Goal: Task Accomplishment & Management: Complete application form

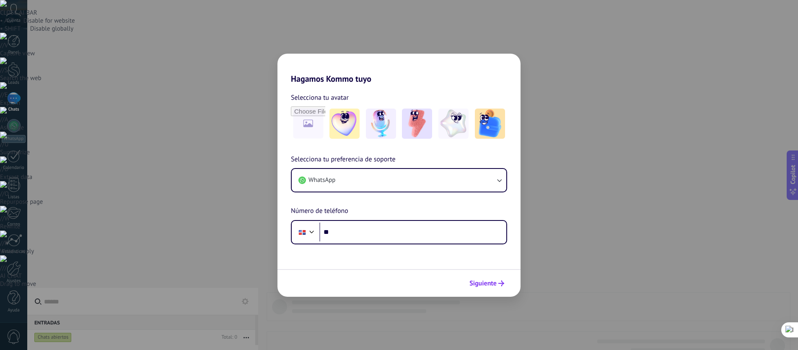
click at [488, 285] on span "Siguiente" at bounding box center [483, 283] width 27 height 6
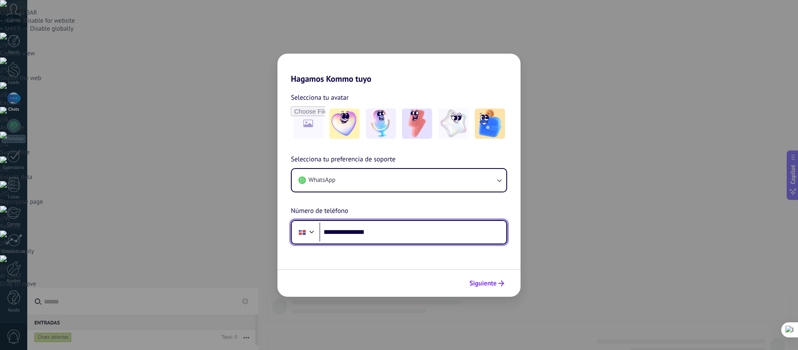
type input "**********"
click at [479, 280] on span "Siguiente" at bounding box center [483, 283] width 27 height 6
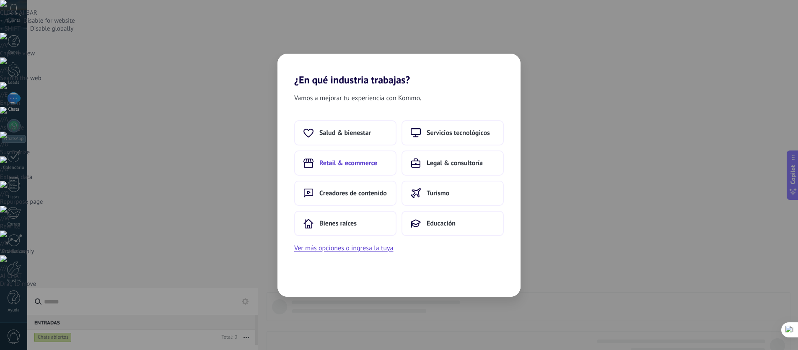
click at [348, 167] on button "Retail & ecommerce" at bounding box center [345, 163] width 102 height 25
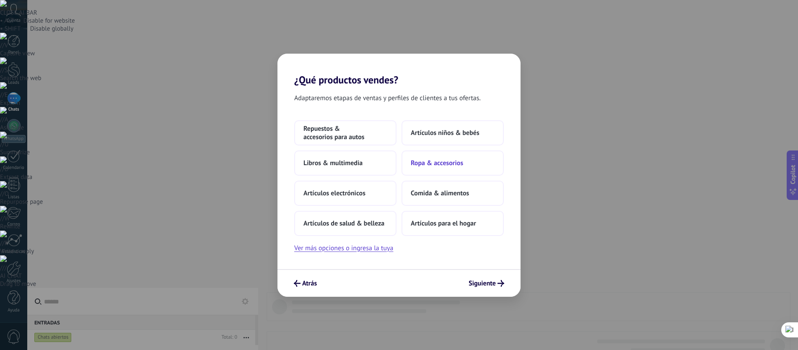
click at [438, 166] on span "Ropa & accesorios" at bounding box center [437, 163] width 52 height 8
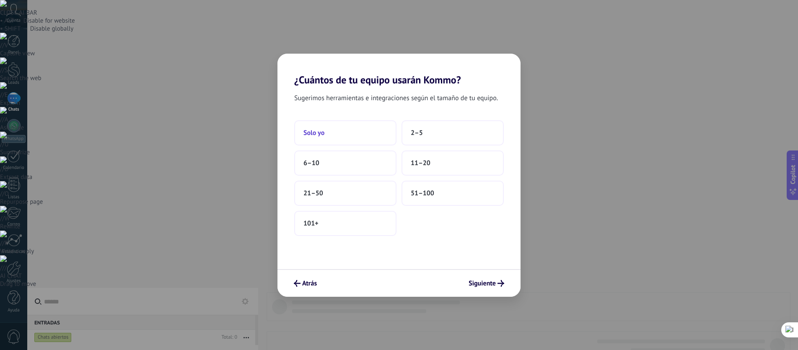
click at [332, 138] on button "Solo yo" at bounding box center [345, 132] width 102 height 25
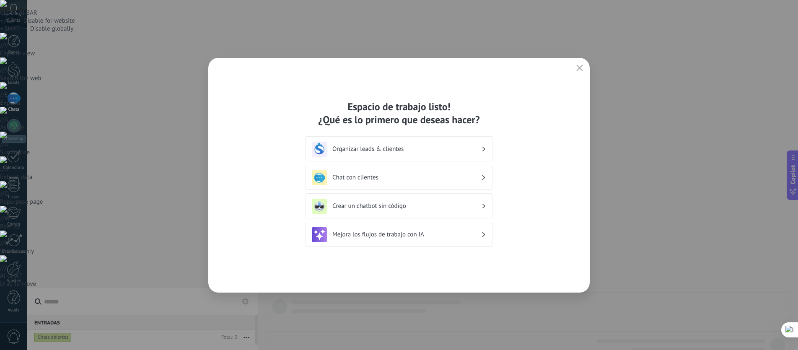
click at [435, 146] on h3 "Organizar leads & clientes" at bounding box center [406, 149] width 149 height 8
click at [434, 149] on h3 "Organizar leads & clientes" at bounding box center [406, 149] width 149 height 8
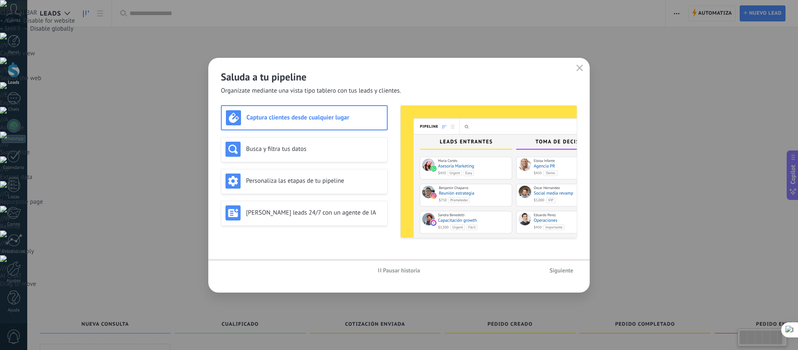
click at [433, 155] on img at bounding box center [489, 172] width 176 height 132
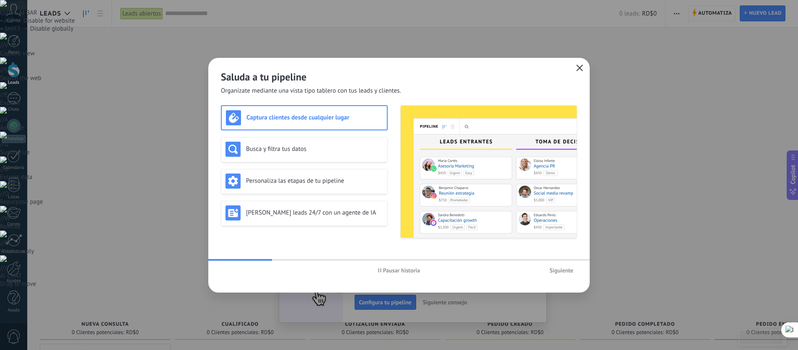
click at [580, 67] on icon "button" at bounding box center [579, 68] width 7 height 7
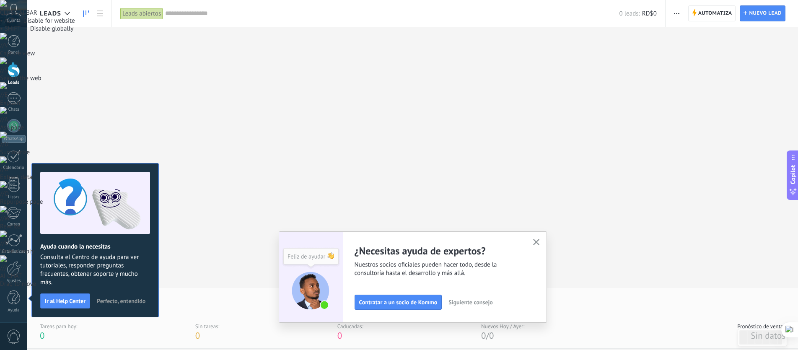
click at [14, 19] on span "Cuenta" at bounding box center [14, 20] width 14 height 5
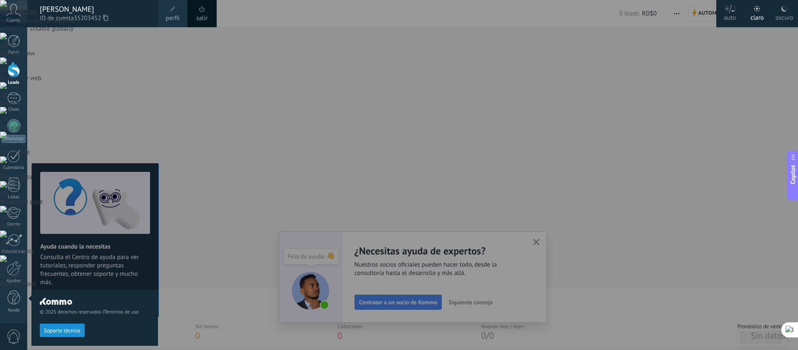
click at [476, 234] on div at bounding box center [426, 175] width 798 height 350
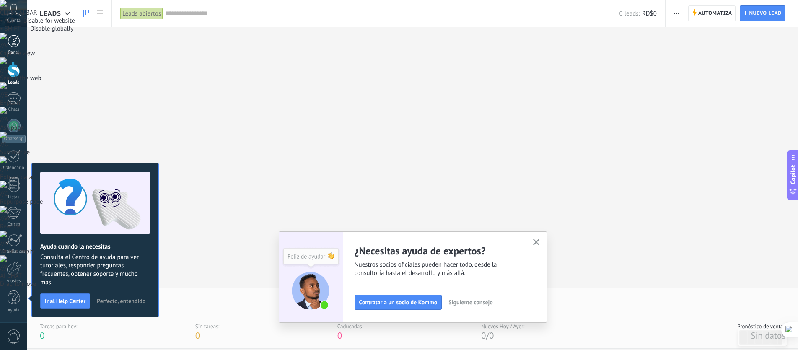
click at [14, 47] on div at bounding box center [14, 41] width 13 height 13
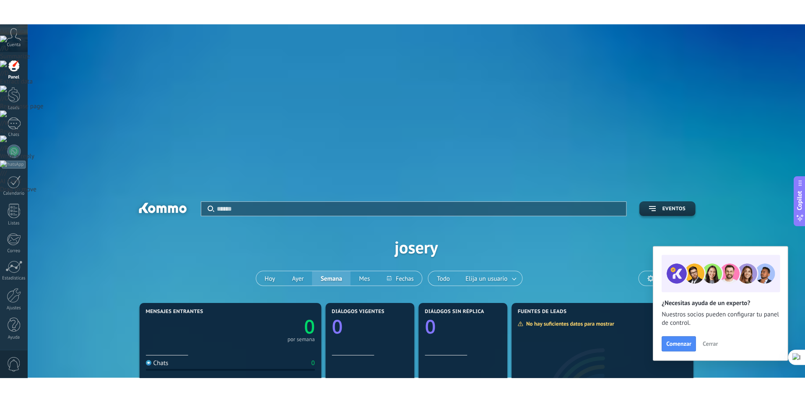
scroll to position [122, 0]
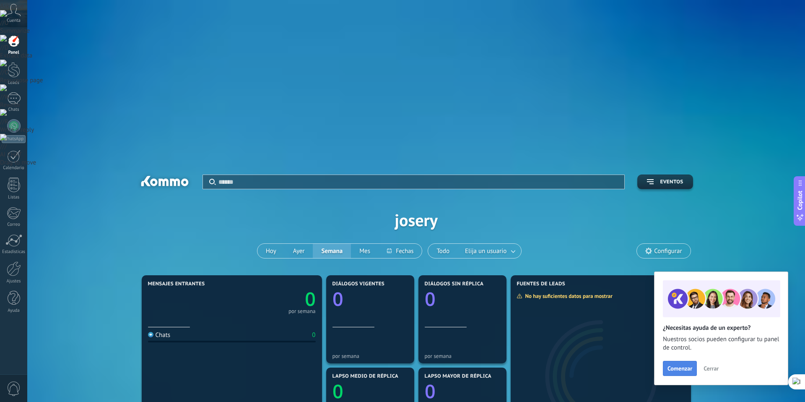
click at [683, 350] on span "Comenzar" at bounding box center [679, 368] width 25 height 6
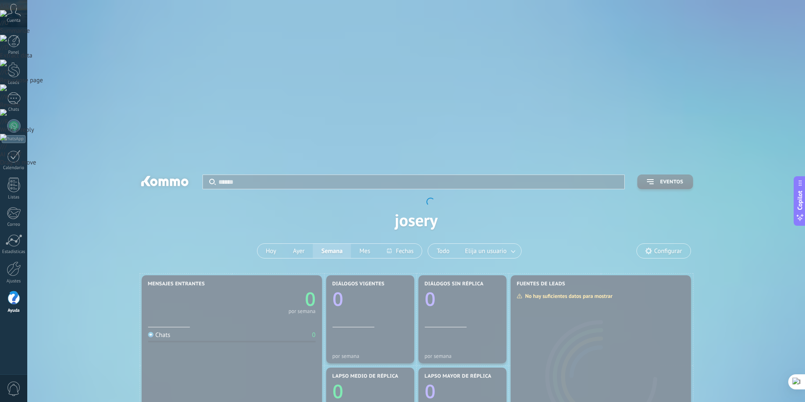
scroll to position [7, 0]
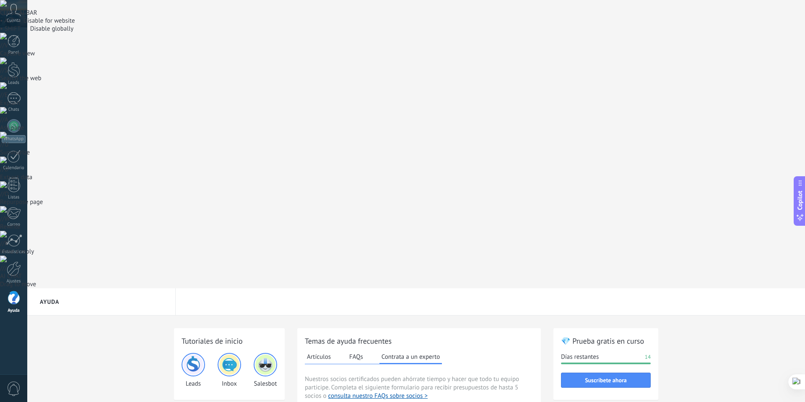
scroll to position [0, 0]
